Goal: Information Seeking & Learning: Learn about a topic

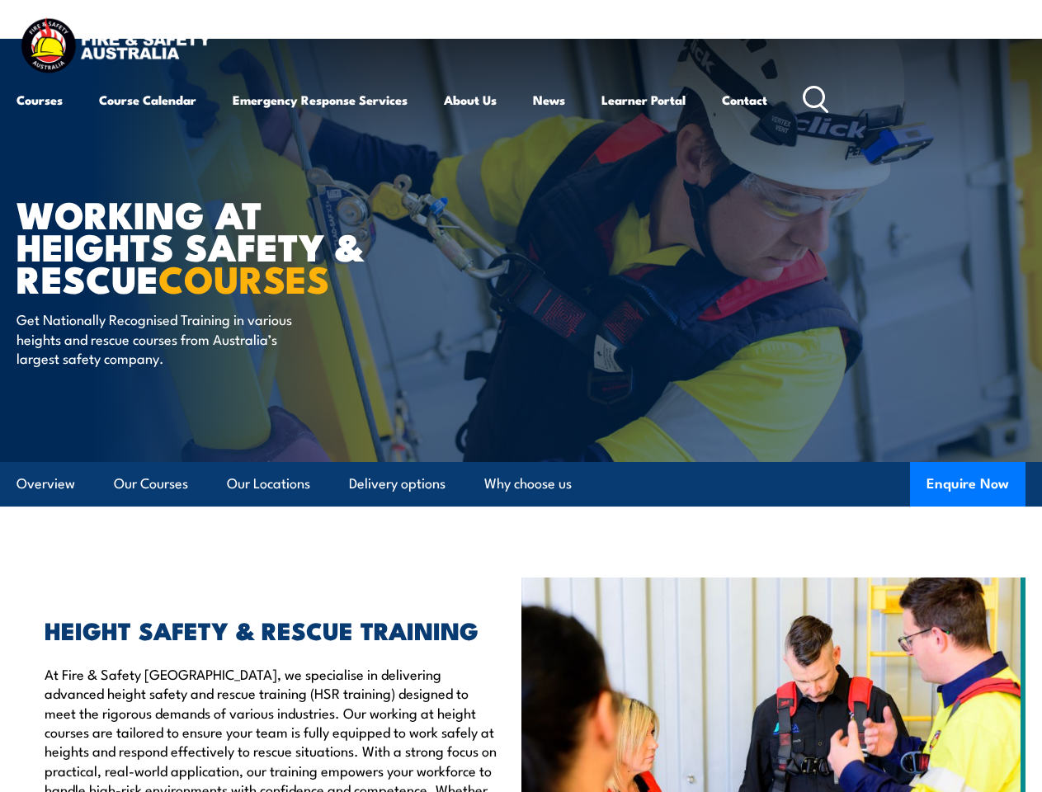
click at [521, 396] on article "WORKING AT HEIGHTS SAFETY & RESCUE COURSES Get Nationally Recognised Training i…" at bounding box center [521, 250] width 1009 height 423
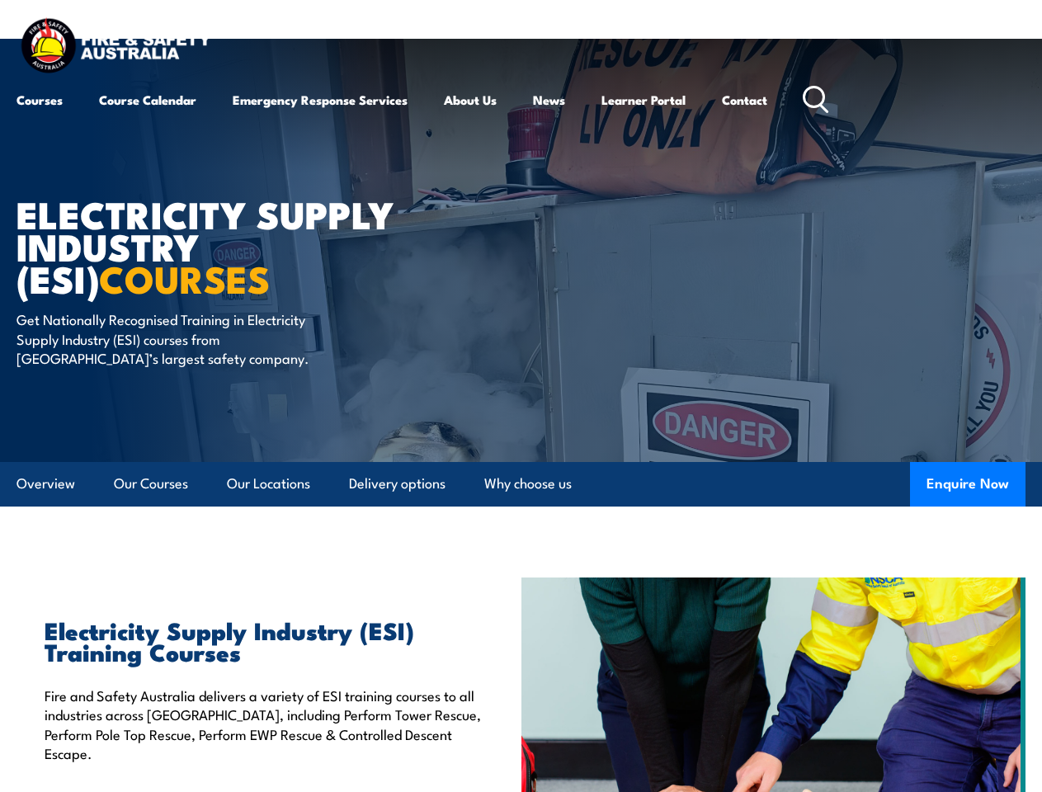
click at [521, 396] on article "Electricity Supply Industry (ESI) COURSES Get Nationally Recognised Training in…" at bounding box center [521, 250] width 1009 height 423
